Goal: Task Accomplishment & Management: Manage account settings

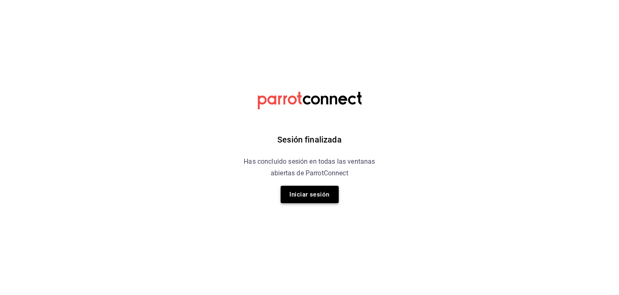
click at [303, 186] on button "Iniciar sesión" at bounding box center [310, 194] width 58 height 17
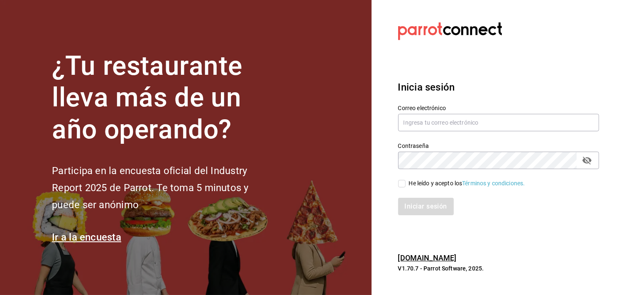
click at [303, 186] on section "¿Tu restaurante lleva más de un año operando? Participa en la encuesta oficial …" at bounding box center [186, 147] width 372 height 295
drag, startPoint x: 458, startPoint y: 110, endPoint x: 453, endPoint y: 116, distance: 8.3
click at [453, 116] on div "Correo electrónico" at bounding box center [498, 119] width 201 height 28
click at [453, 116] on input "text" at bounding box center [498, 122] width 201 height 17
type input "bocade@sierra.com"
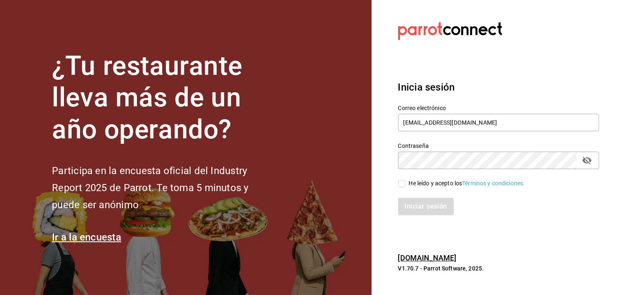
click at [590, 158] on icon "passwordField" at bounding box center [587, 160] width 10 height 10
click at [416, 185] on div "He leído y acepto los Términos y condiciones." at bounding box center [467, 183] width 116 height 9
click at [406, 185] on input "He leído y acepto los Términos y condiciones." at bounding box center [401, 183] width 7 height 7
checkbox input "true"
click at [415, 198] on button "Iniciar sesión" at bounding box center [426, 206] width 56 height 17
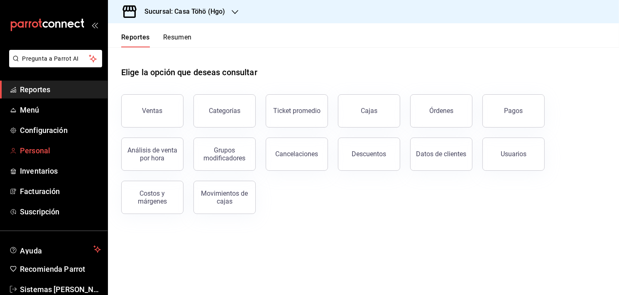
click at [44, 151] on span "Personal" at bounding box center [60, 150] width 81 height 11
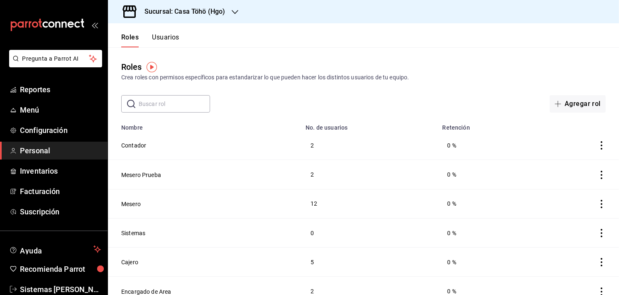
click at [157, 42] on button "Usuarios" at bounding box center [165, 40] width 27 height 14
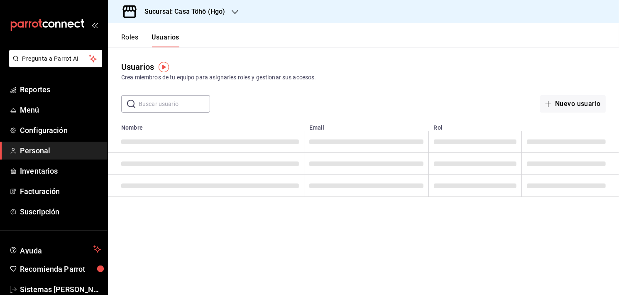
click at [170, 107] on input "text" at bounding box center [174, 104] width 71 height 17
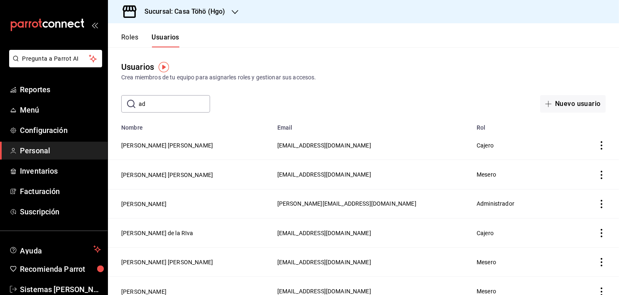
type input "a"
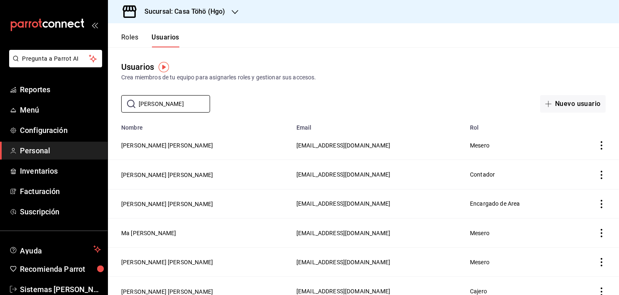
type input "dani"
click at [598, 174] on icon "actions" at bounding box center [602, 175] width 8 height 8
click at [573, 186] on span "Eliminar" at bounding box center [565, 187] width 21 height 7
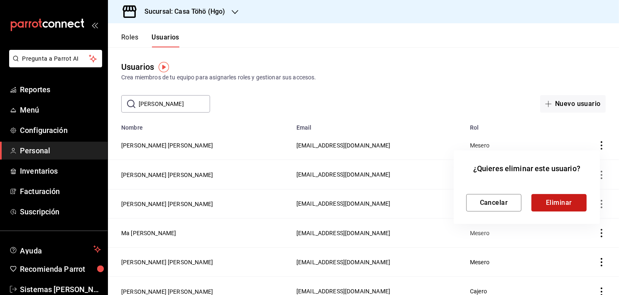
click at [542, 196] on button "Eliminar" at bounding box center [559, 202] width 55 height 17
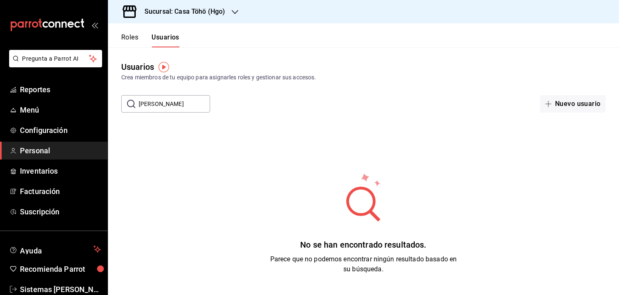
click at [519, 54] on div "Usuarios Crea miembros de tu equipo para asignarles roles y gestionar sus acces…" at bounding box center [363, 79] width 511 height 65
